Goal: Task Accomplishment & Management: Manage account settings

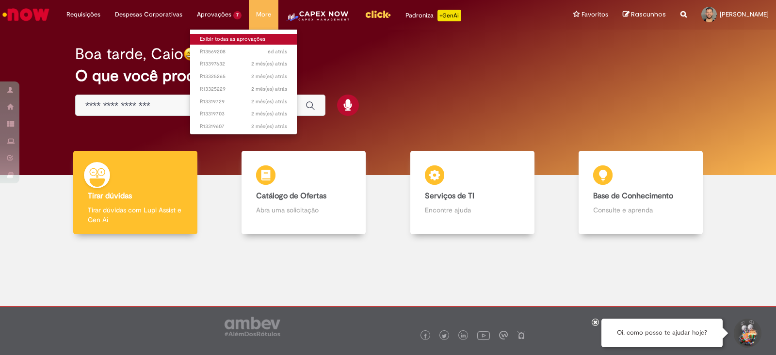
click at [223, 38] on link "Exibir todas as aprovações" at bounding box center [243, 39] width 107 height 11
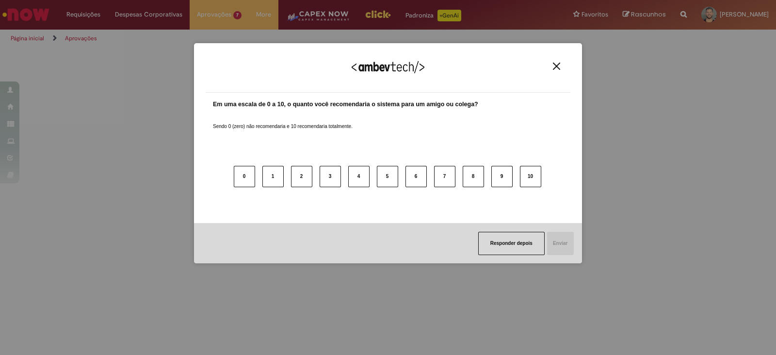
click at [557, 63] on img "Close" at bounding box center [556, 66] width 7 height 7
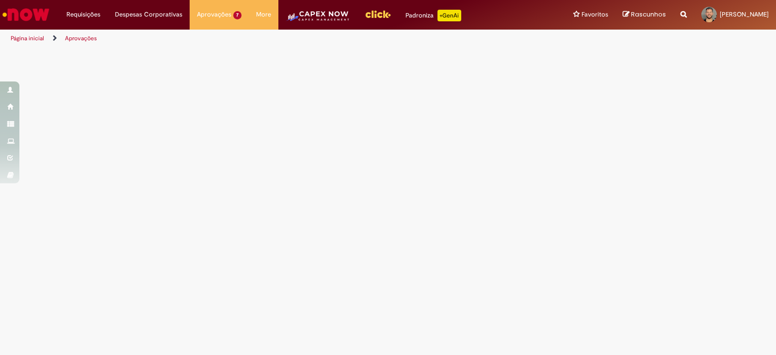
click at [619, 127] on main "Aprovações" at bounding box center [388, 201] width 776 height 307
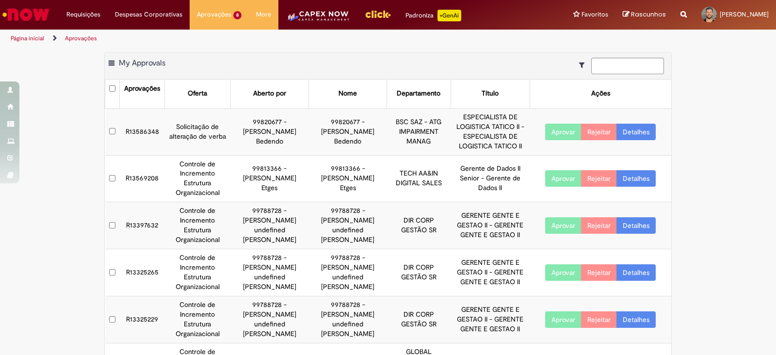
click at [146, 131] on td "R13586348" at bounding box center [142, 131] width 45 height 47
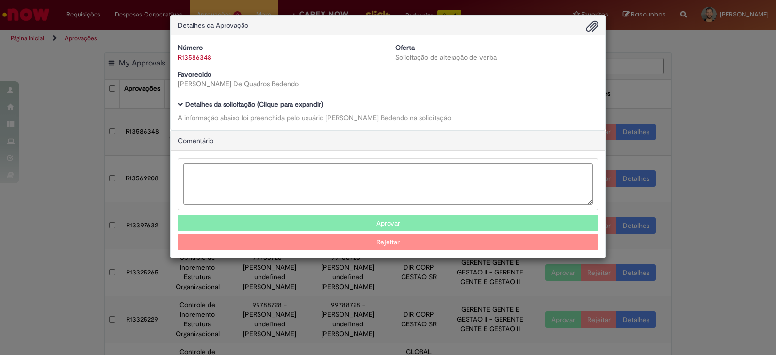
click at [181, 104] on span "Ambev Approval Modal" at bounding box center [180, 104] width 5 height 5
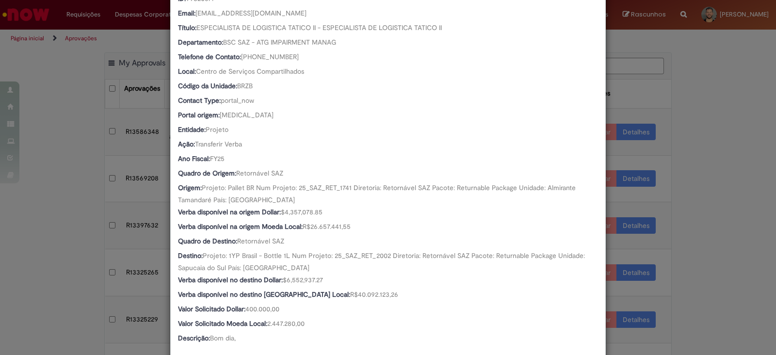
scroll to position [384, 0]
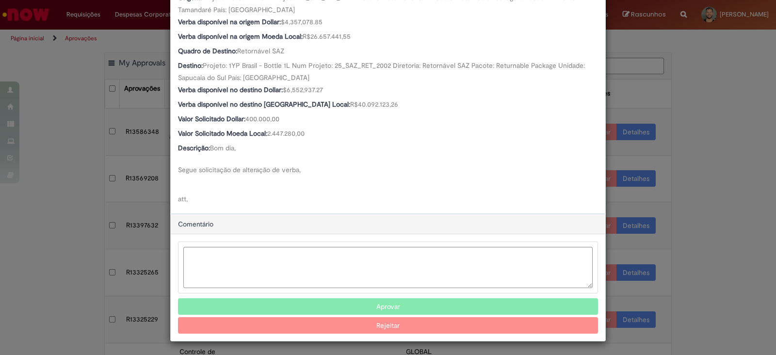
click at [380, 302] on button "Aprovar" at bounding box center [388, 306] width 420 height 16
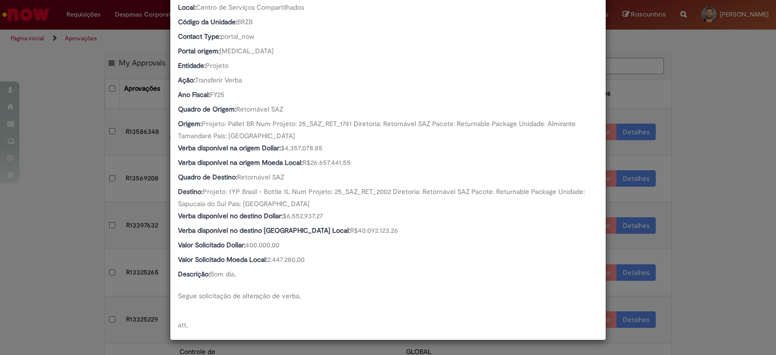
scroll to position [256, 0]
click at [736, 225] on div "Detalhes da Aprovação Número R13586348 Oferta Solicitação de alteração de verba…" at bounding box center [388, 177] width 776 height 355
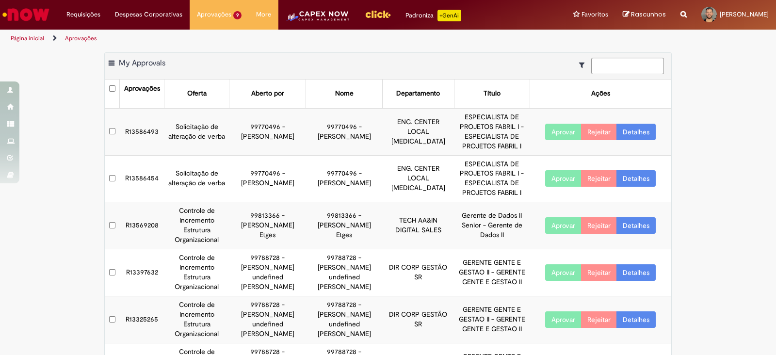
click at [146, 127] on td "R13586493" at bounding box center [142, 131] width 45 height 47
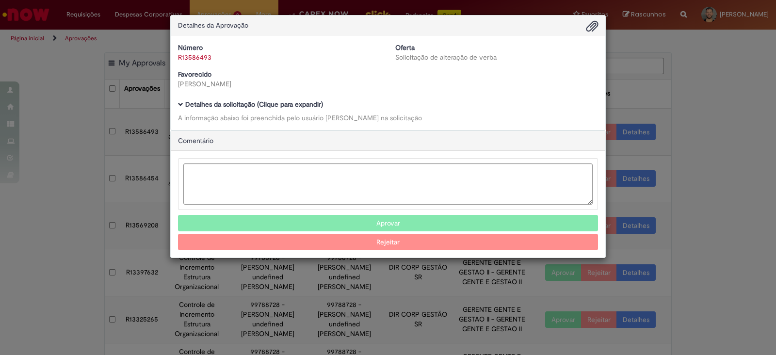
click at [180, 104] on span "Ambev Approval Modal" at bounding box center [180, 104] width 5 height 5
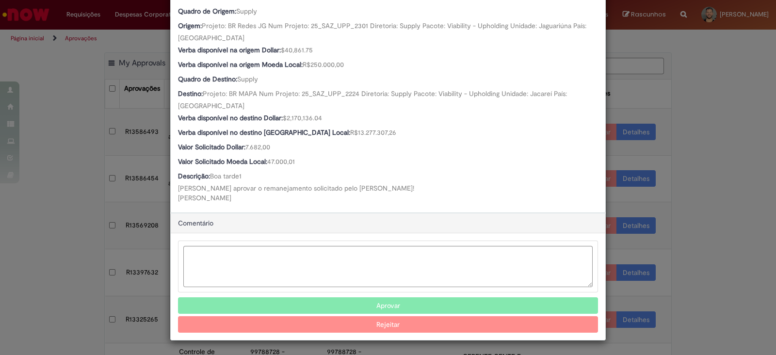
click at [273, 306] on button "Aprovar" at bounding box center [388, 305] width 420 height 16
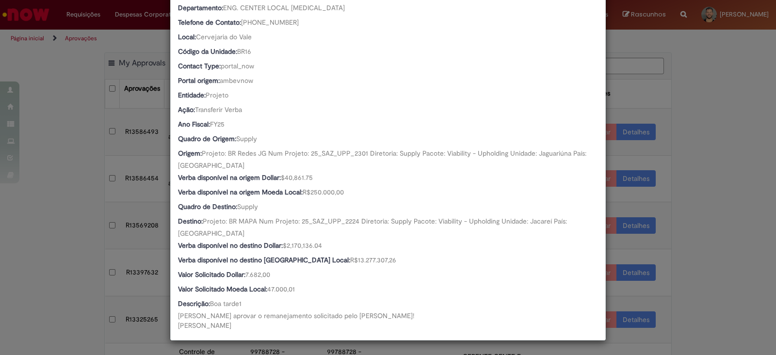
click at [54, 293] on div "Detalhes da Aprovação Número R13586493 Oferta Solicitação de alteração de verba…" at bounding box center [388, 177] width 776 height 355
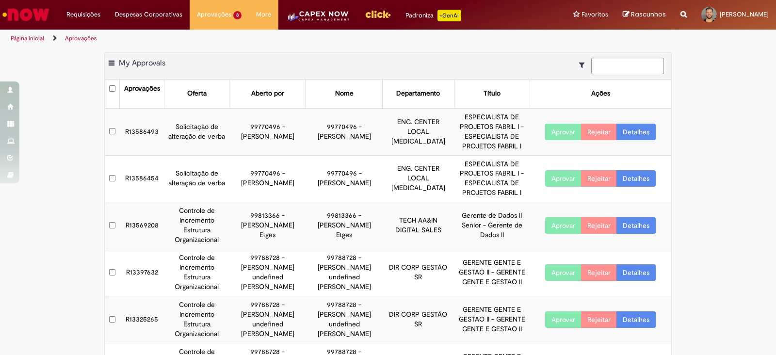
scroll to position [227, 0]
click at [145, 135] on td "R13586493" at bounding box center [142, 131] width 45 height 47
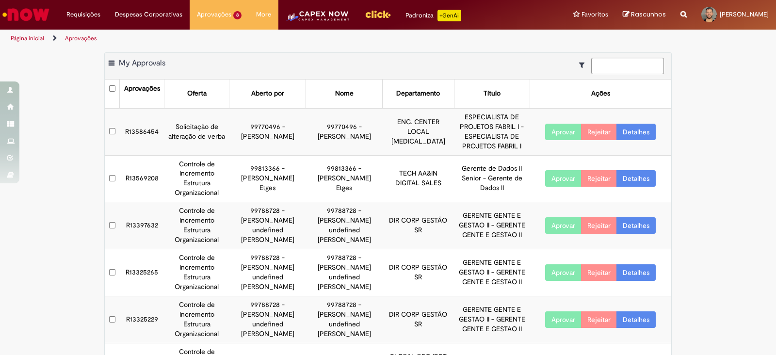
click at [146, 133] on td "R13586454" at bounding box center [142, 131] width 45 height 47
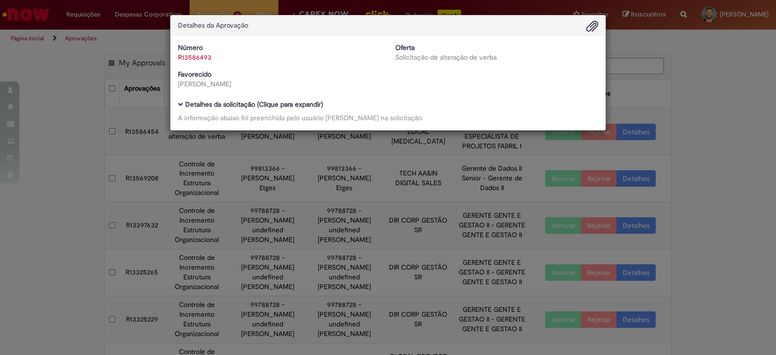
click at [99, 115] on div "Detalhes da Aprovação Número R13586493 Oferta Solicitação de alteração de verba…" at bounding box center [388, 177] width 776 height 355
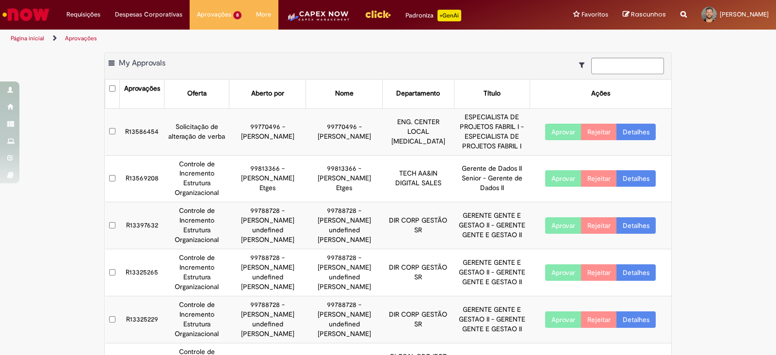
click at [136, 130] on td "R13586454" at bounding box center [142, 131] width 45 height 47
click at [148, 132] on td "R13586454" at bounding box center [142, 131] width 45 height 47
click at [137, 131] on td "R13586454" at bounding box center [142, 131] width 45 height 47
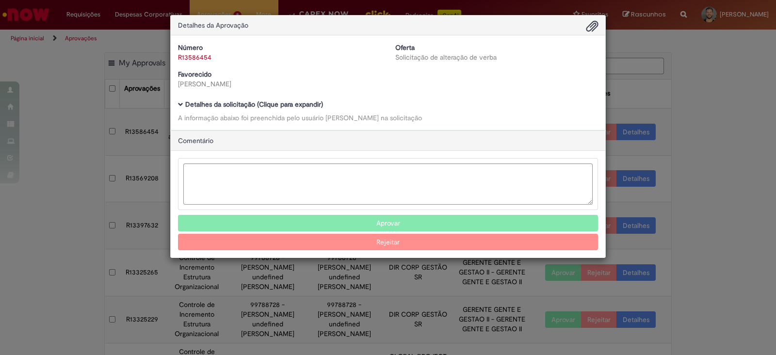
click at [179, 103] on span "Ambev Approval Modal" at bounding box center [180, 104] width 5 height 5
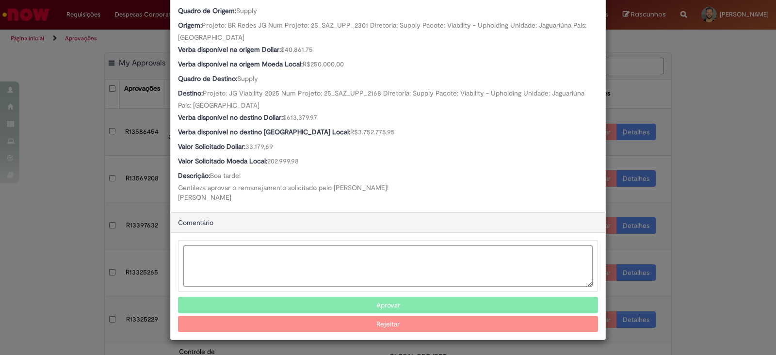
click at [315, 299] on button "Aprovar" at bounding box center [388, 305] width 420 height 16
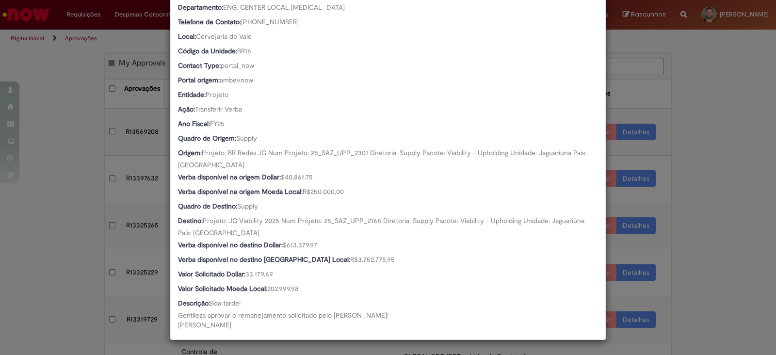
click at [689, 257] on div "Detalhes da Aprovação Número R13586454 Oferta Solicitação de alteração de verba…" at bounding box center [388, 177] width 776 height 355
